Goal: Task Accomplishment & Management: Manage account settings

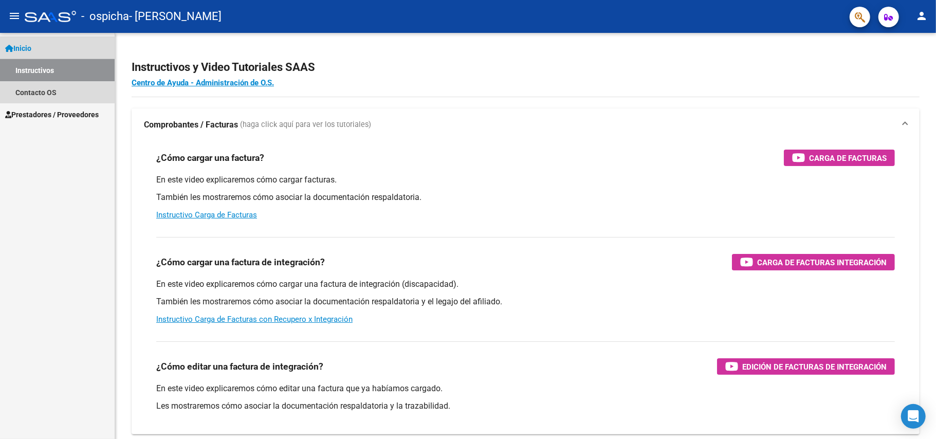
click at [47, 70] on link "Instructivos" at bounding box center [57, 70] width 115 height 22
click at [41, 70] on link "Instructivos" at bounding box center [57, 70] width 115 height 22
click at [40, 50] on link "Inicio" at bounding box center [57, 48] width 115 height 22
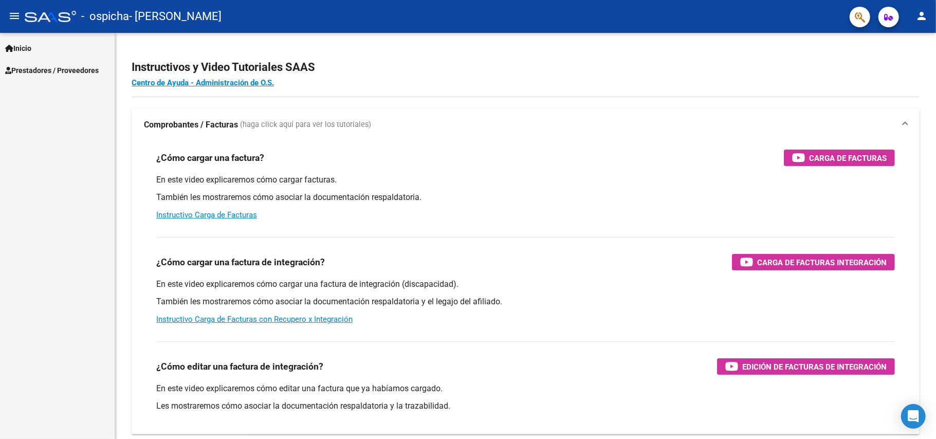
click at [62, 73] on span "Prestadores / Proveedores" at bounding box center [52, 70] width 94 height 11
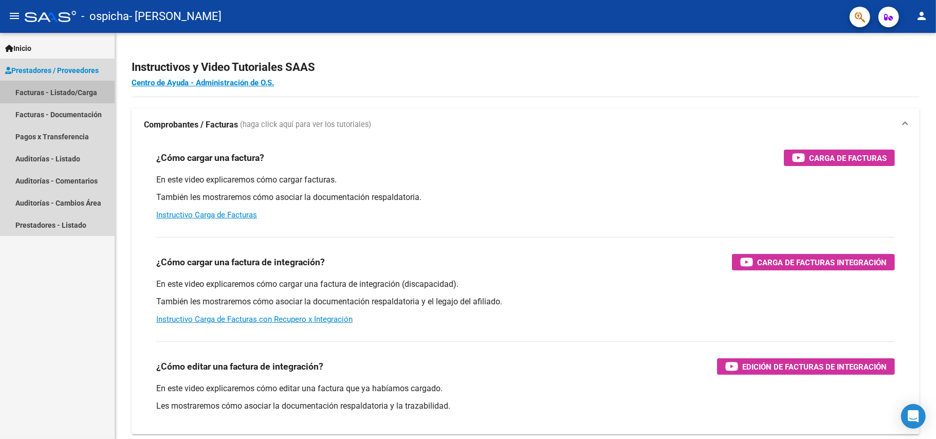
click at [69, 93] on link "Facturas - Listado/Carga" at bounding box center [57, 92] width 115 height 22
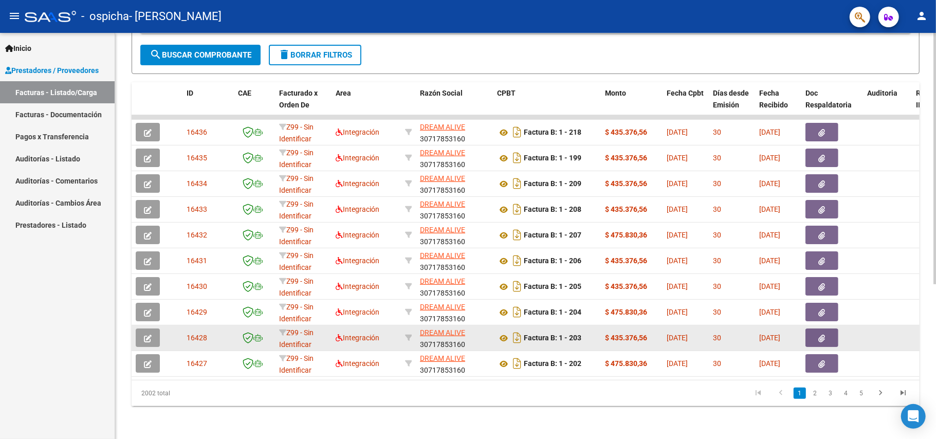
scroll to position [1, 0]
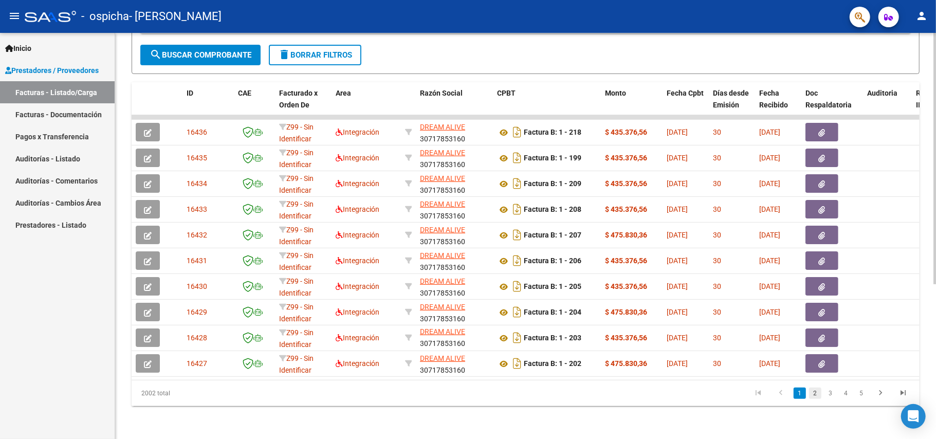
click at [815, 390] on link "2" at bounding box center [815, 393] width 12 height 11
click at [829, 392] on link "3" at bounding box center [830, 393] width 12 height 11
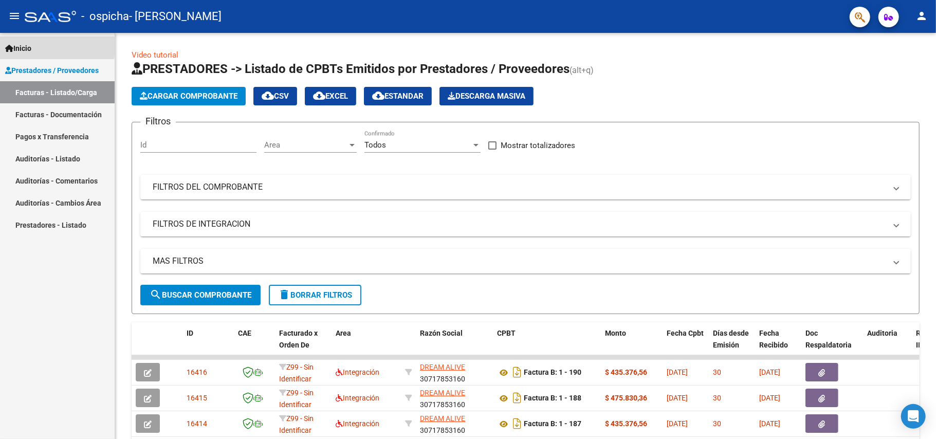
click at [27, 46] on span "Inicio" at bounding box center [18, 48] width 26 height 11
